Goal: Task Accomplishment & Management: Use online tool/utility

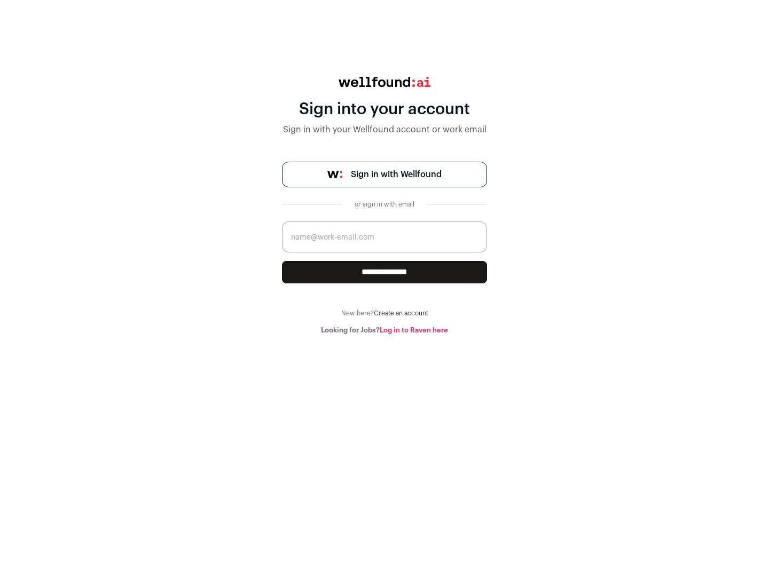
click at [396, 175] on span "Sign in with Wellfound" at bounding box center [396, 174] width 91 height 13
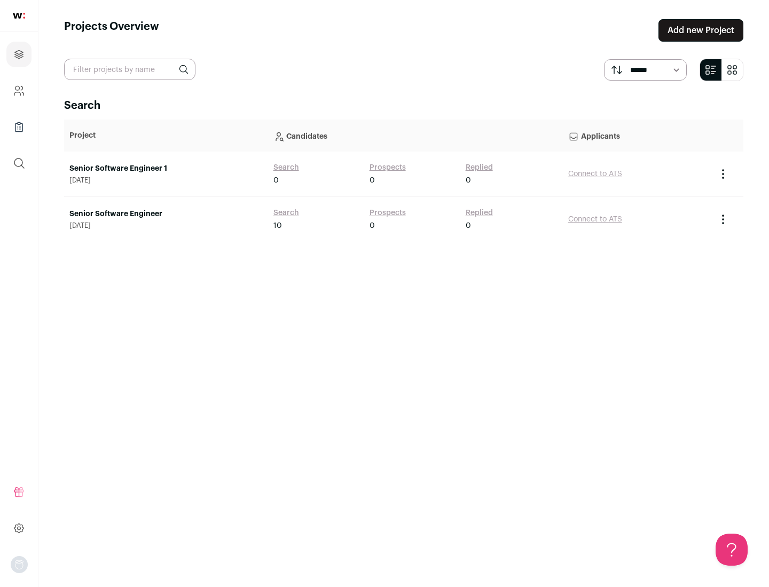
click at [166, 214] on link "Senior Software Engineer" at bounding box center [165, 214] width 193 height 11
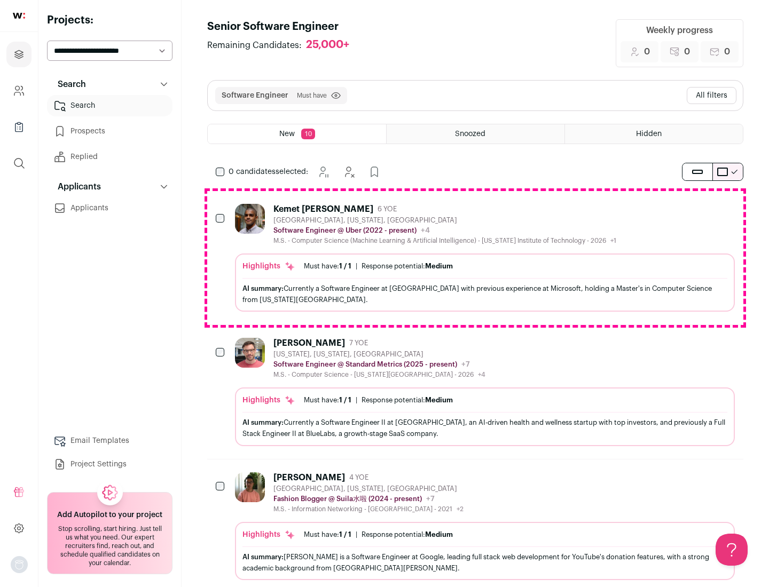
click at [475, 258] on div "Highlights Must have: 1 / 1 How many must haves have been fulfilled? | Response…" at bounding box center [485, 283] width 500 height 58
